Goal: Task Accomplishment & Management: Manage account settings

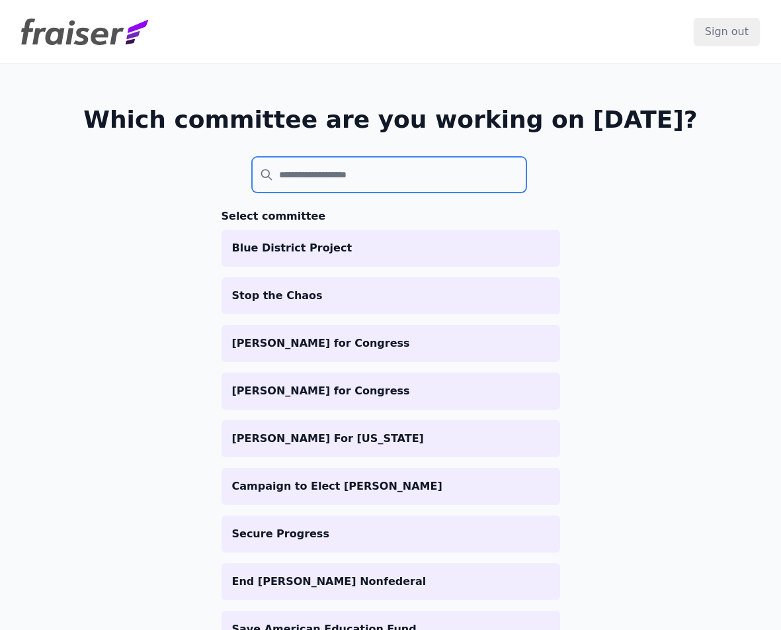
click at [374, 186] on input "search" at bounding box center [389, 175] width 275 height 36
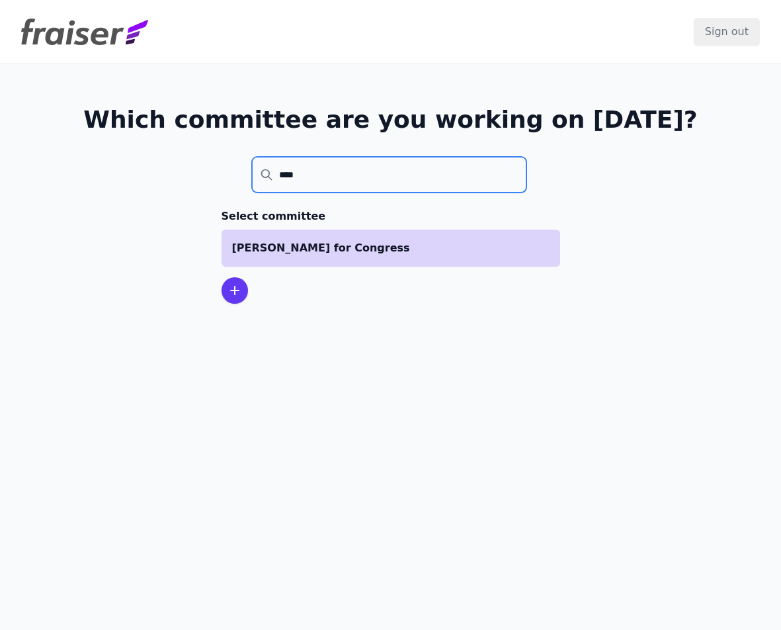
type input "****"
click at [355, 257] on li "[PERSON_NAME] for Congress" at bounding box center [391, 248] width 339 height 37
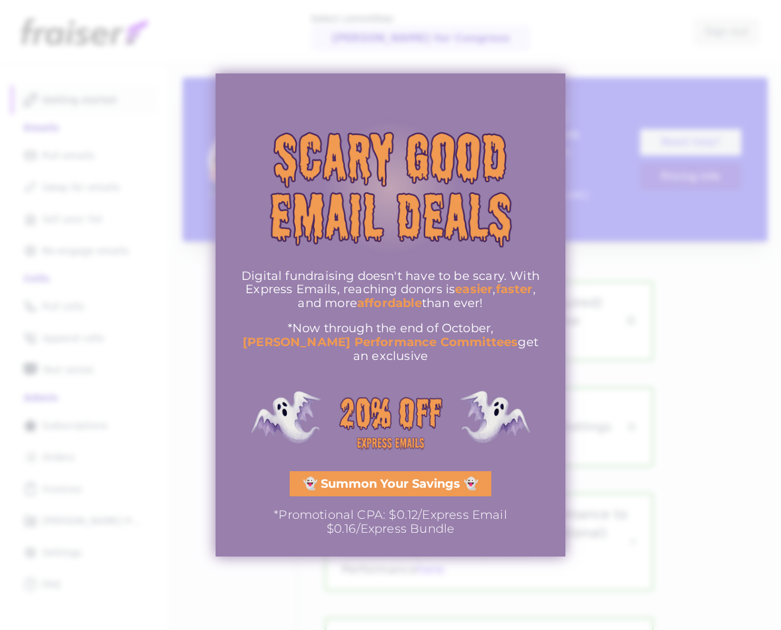
click at [693, 286] on div at bounding box center [390, 315] width 781 height 630
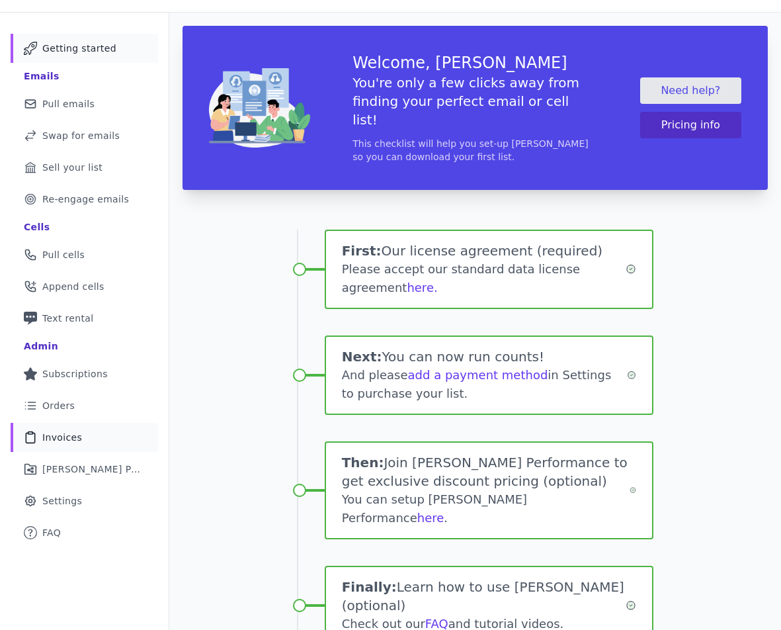
scroll to position [71, 0]
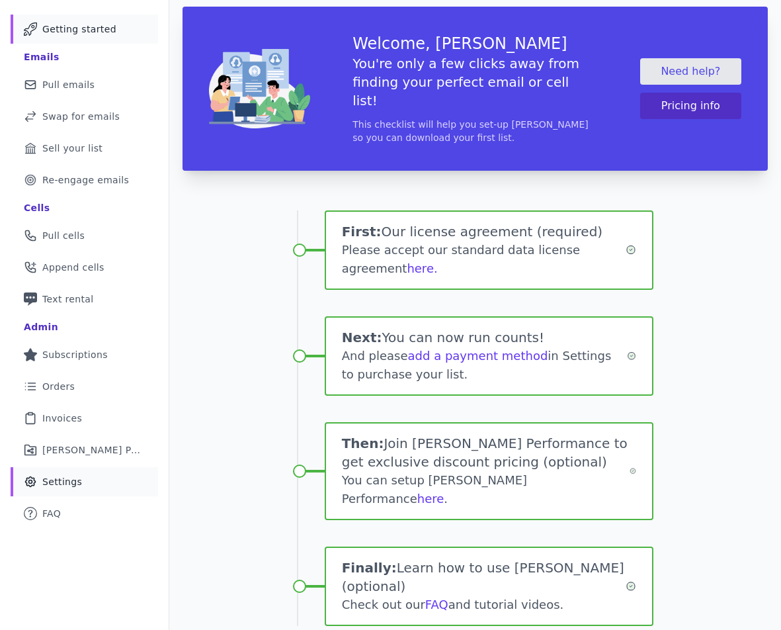
click at [104, 470] on link "Gear Icon Outline of a gear Settings" at bounding box center [85, 481] width 148 height 29
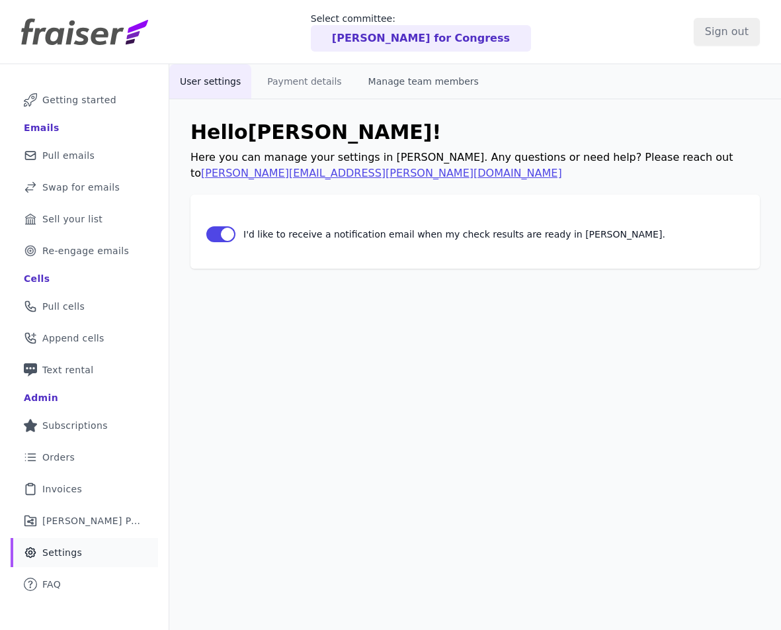
click at [394, 79] on button "Manage team members" at bounding box center [424, 81] width 132 height 34
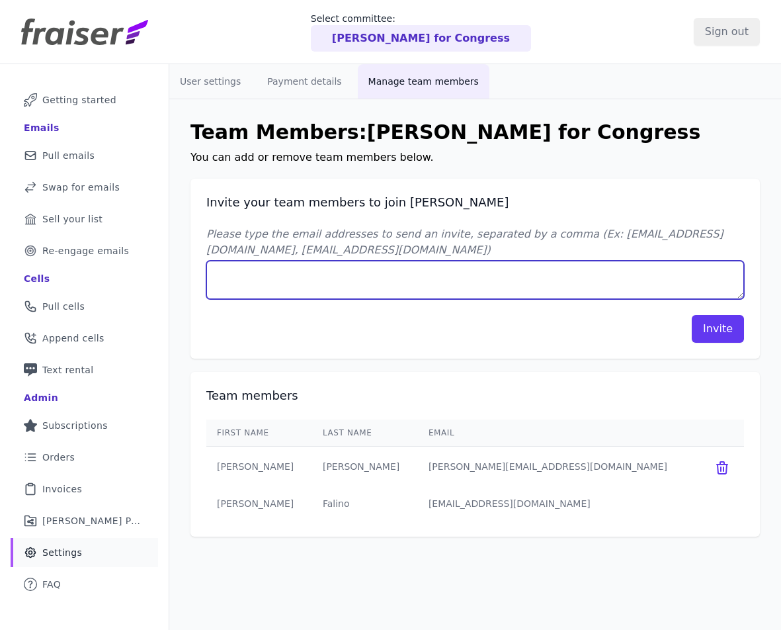
click at [382, 285] on textarea "Please type the email addresses to send an invite, separated by a comma (Ex: jo…" at bounding box center [475, 280] width 538 height 38
type textarea "kevin@momentumcampaigns.com"
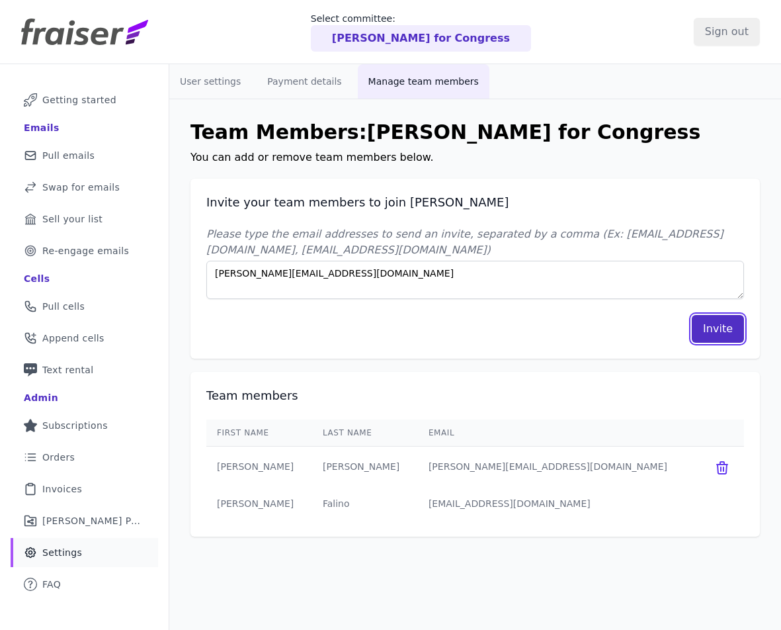
click at [726, 329] on button "Invite" at bounding box center [718, 329] width 52 height 28
